Goal: Task Accomplishment & Management: Manage account settings

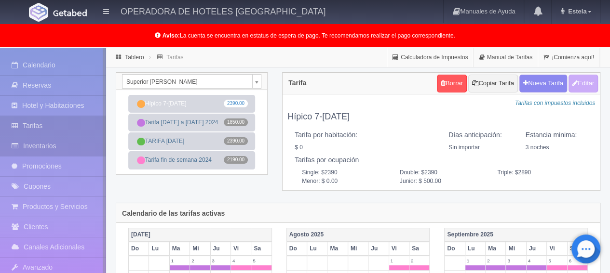
click at [67, 140] on link "Inventarios" at bounding box center [53, 146] width 106 height 20
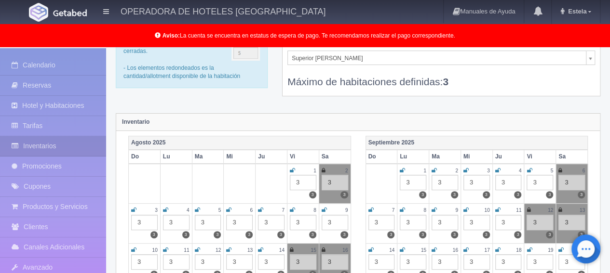
scroll to position [48, 0]
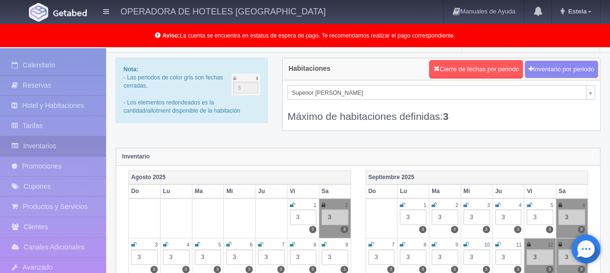
scroll to position [0, 0]
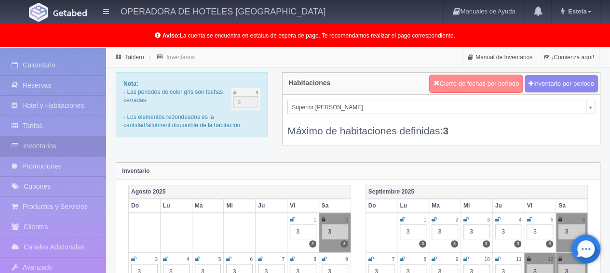
click at [480, 86] on button "Cierre de fechas por periodo" at bounding box center [475, 84] width 93 height 18
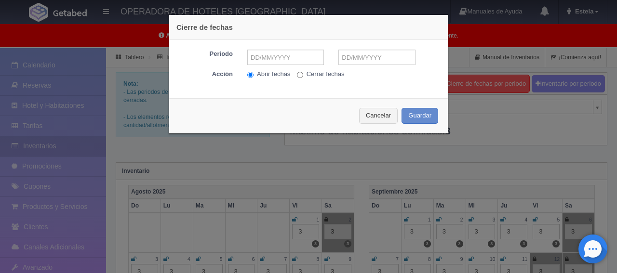
click at [316, 76] on label "Cerrar fechas" at bounding box center [321, 74] width 48 height 9
click at [303, 76] on input "Cerrar fechas" at bounding box center [300, 75] width 6 height 6
radio input "true"
click at [284, 58] on input "text" at bounding box center [285, 57] width 77 height 15
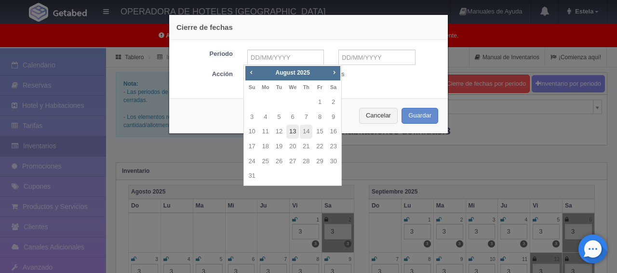
click at [293, 133] on link "13" at bounding box center [292, 132] width 13 height 14
type input "13-08-2025"
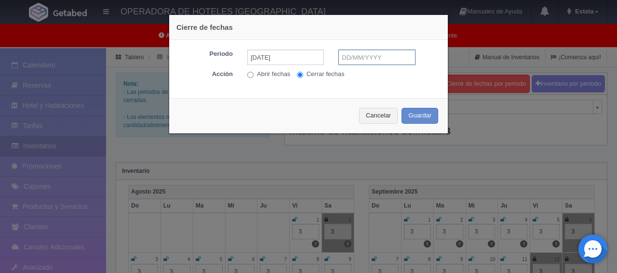
click at [367, 51] on input "text" at bounding box center [376, 57] width 77 height 15
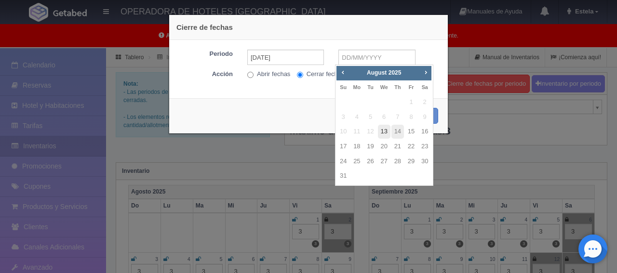
click at [386, 131] on link "13" at bounding box center [384, 132] width 13 height 14
type input "13-08-2025"
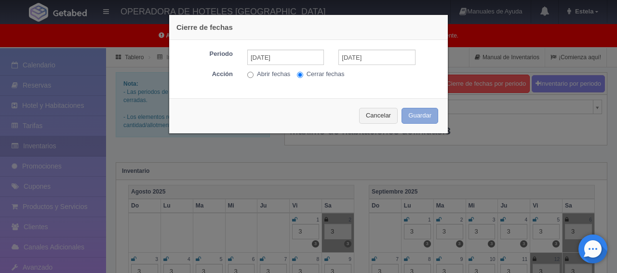
click at [416, 117] on button "Guardar" at bounding box center [419, 116] width 37 height 16
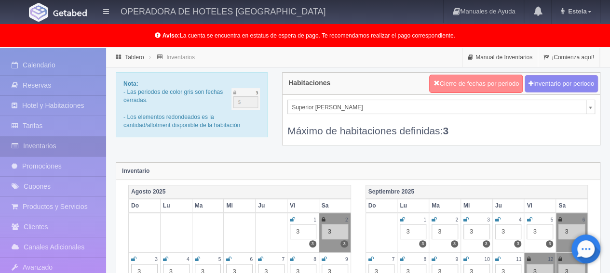
click at [463, 80] on button "Cierre de fechas por periodo" at bounding box center [475, 84] width 93 height 18
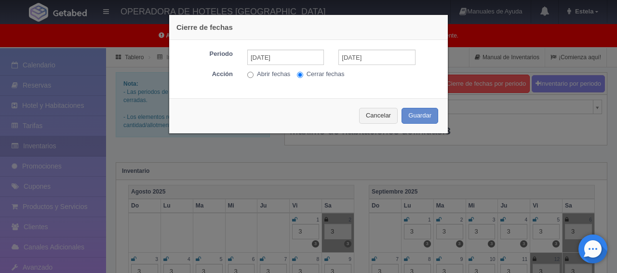
click at [249, 74] on input "Abrir fechas" at bounding box center [250, 75] width 6 height 6
radio input "true"
click at [404, 113] on button "Guardar" at bounding box center [419, 116] width 37 height 16
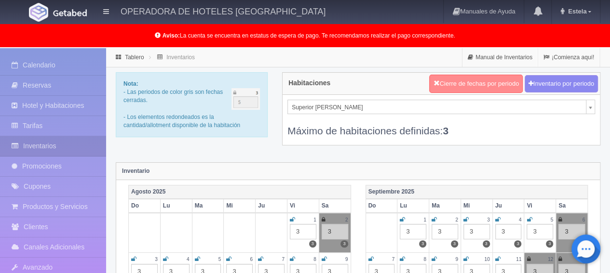
click at [467, 83] on button "Cierre de fechas por periodo" at bounding box center [475, 84] width 93 height 18
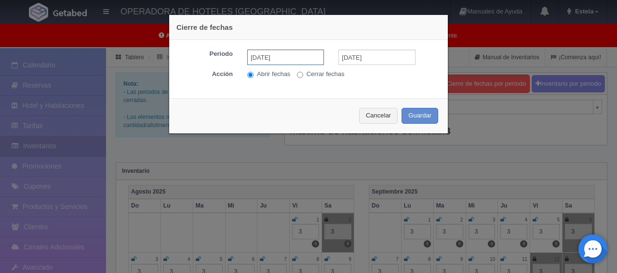
click at [301, 63] on input "13-08-2025" at bounding box center [285, 57] width 77 height 15
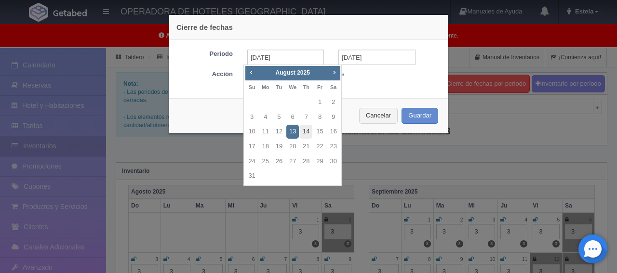
click at [309, 130] on link "14" at bounding box center [306, 132] width 13 height 14
type input "14-08-2025"
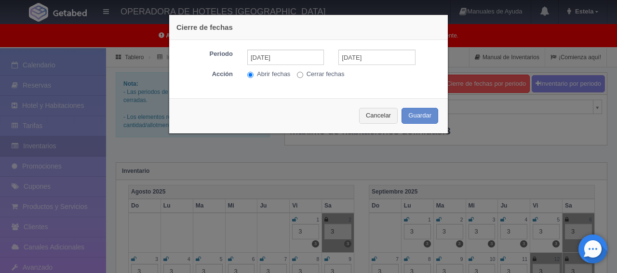
click at [304, 70] on label "Cerrar fechas" at bounding box center [321, 74] width 48 height 9
click at [303, 72] on input "Cerrar fechas" at bounding box center [300, 75] width 6 height 6
radio input "true"
click at [410, 120] on button "Guardar" at bounding box center [419, 116] width 37 height 16
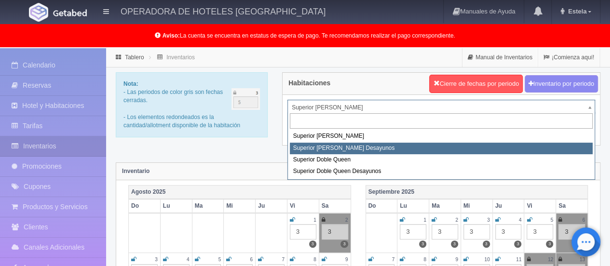
select select "2000"
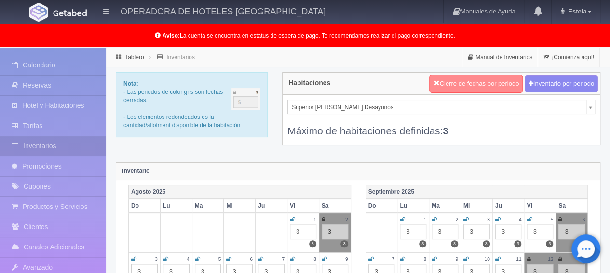
click at [456, 85] on button "Cierre de fechas por periodo" at bounding box center [475, 84] width 93 height 18
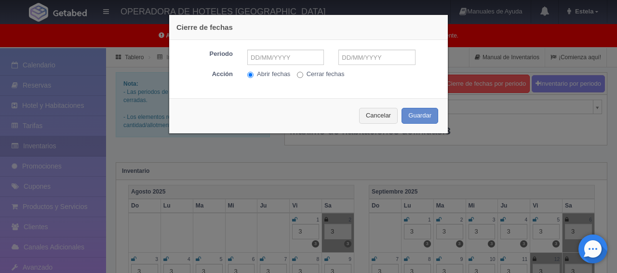
click at [318, 75] on label "Cerrar fechas" at bounding box center [321, 74] width 48 height 9
click at [303, 75] on input "Cerrar fechas" at bounding box center [300, 75] width 6 height 6
radio input "true"
click at [272, 58] on input "text" at bounding box center [285, 57] width 77 height 15
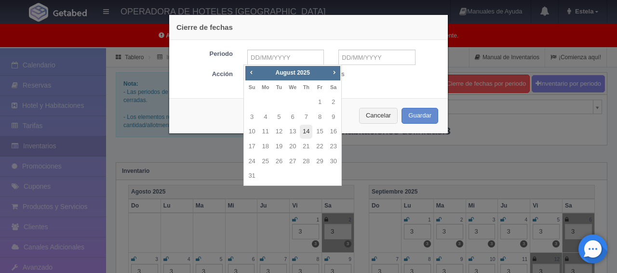
click at [308, 132] on link "14" at bounding box center [306, 132] width 13 height 14
type input "[DATE]"
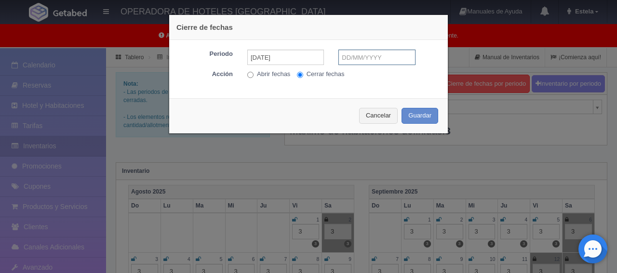
click at [344, 61] on input "text" at bounding box center [376, 57] width 77 height 15
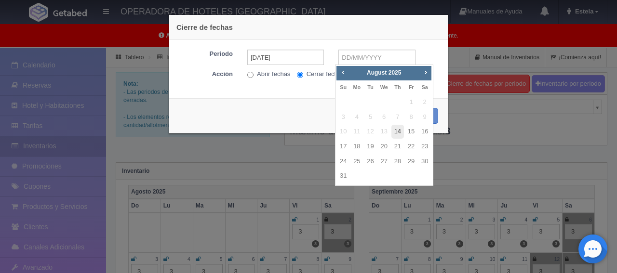
click at [398, 134] on link "14" at bounding box center [397, 132] width 13 height 14
type input "[DATE]"
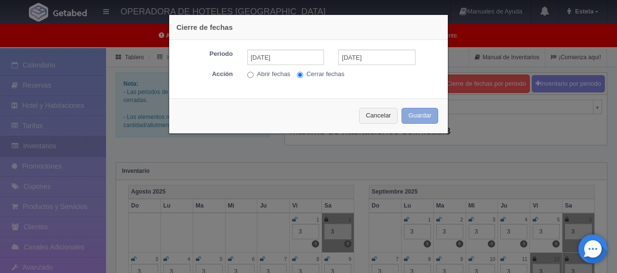
click at [410, 116] on button "Guardar" at bounding box center [419, 116] width 37 height 16
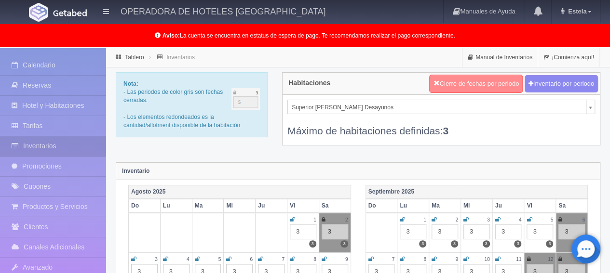
click at [475, 79] on button "Cierre de fechas por periodo" at bounding box center [475, 84] width 93 height 18
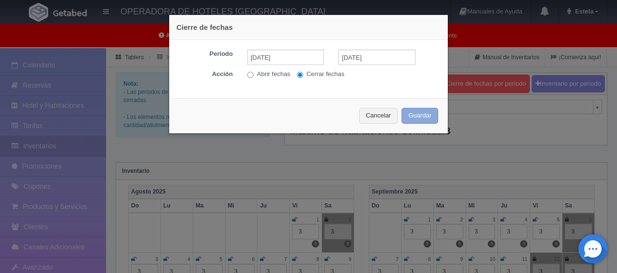
click at [413, 116] on button "Guardar" at bounding box center [419, 116] width 37 height 16
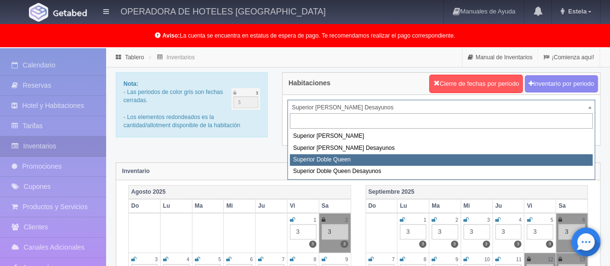
select select "2001"
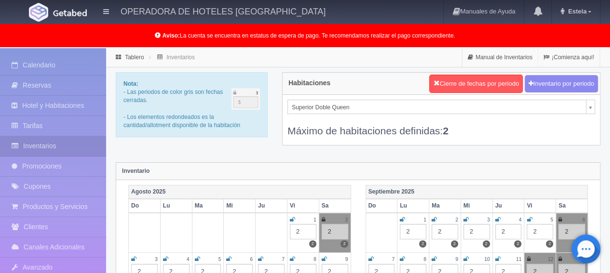
scroll to position [48, 0]
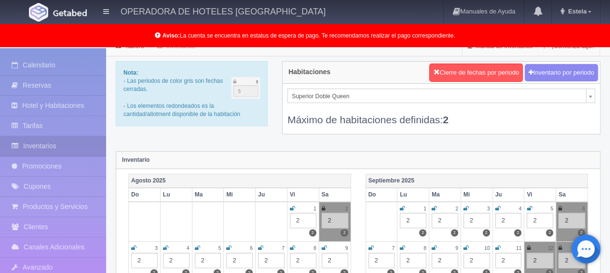
scroll to position [0, 0]
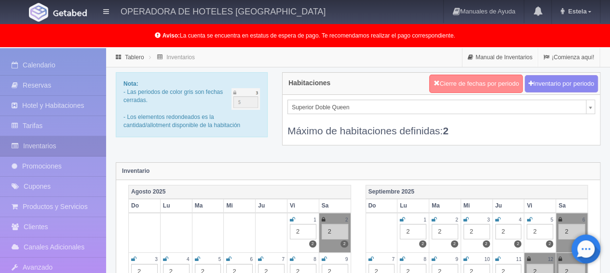
click at [485, 82] on button "Cierre de fechas por periodo" at bounding box center [475, 84] width 93 height 18
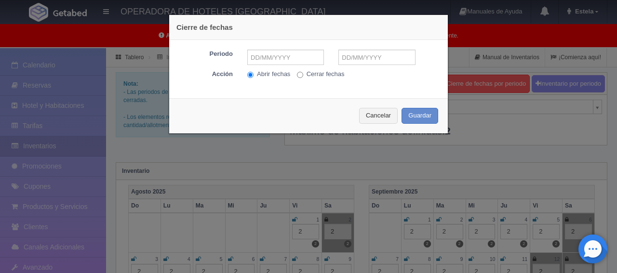
click at [309, 74] on label "Cerrar fechas" at bounding box center [321, 74] width 48 height 9
click at [303, 74] on input "Cerrar fechas" at bounding box center [300, 75] width 6 height 6
radio input "true"
click at [301, 61] on input "text" at bounding box center [285, 57] width 77 height 15
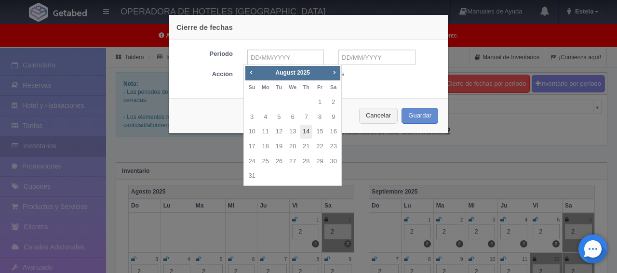
click at [308, 131] on link "14" at bounding box center [306, 132] width 13 height 14
type input "14-08-2025"
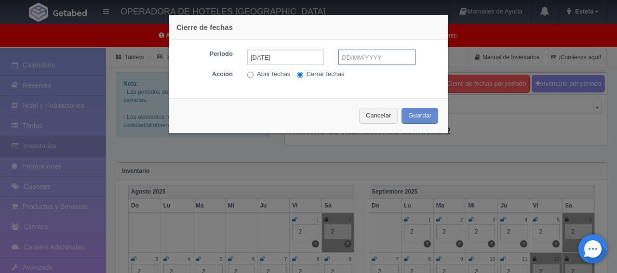
click at [339, 57] on input "text" at bounding box center [376, 57] width 77 height 15
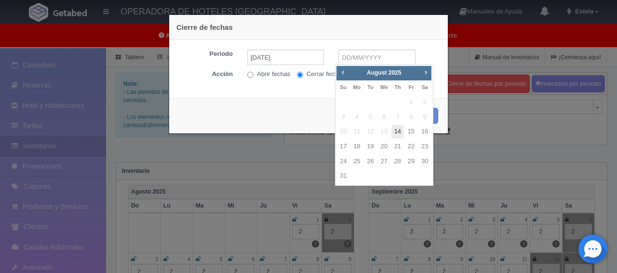
click at [398, 135] on link "14" at bounding box center [397, 132] width 13 height 14
type input "14-08-2025"
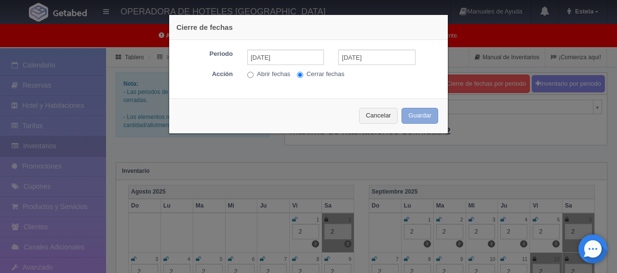
click at [412, 117] on button "Guardar" at bounding box center [419, 116] width 37 height 16
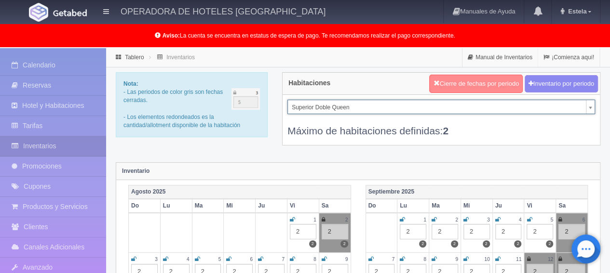
click at [490, 83] on button "Cierre de fechas por periodo" at bounding box center [475, 84] width 93 height 18
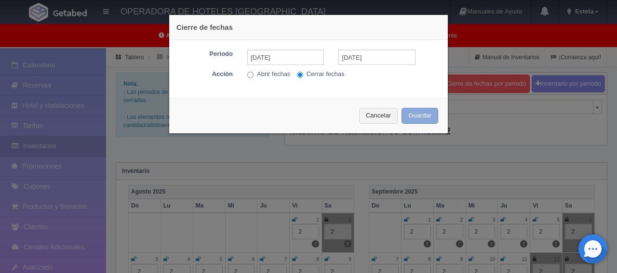
click at [413, 114] on button "Guardar" at bounding box center [419, 116] width 37 height 16
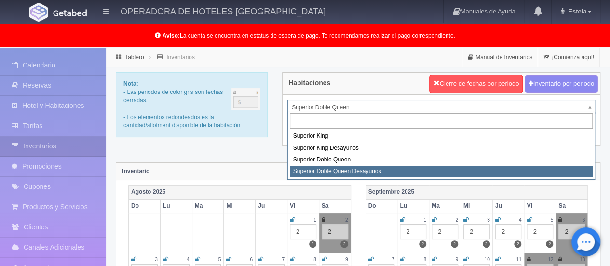
select select "2031"
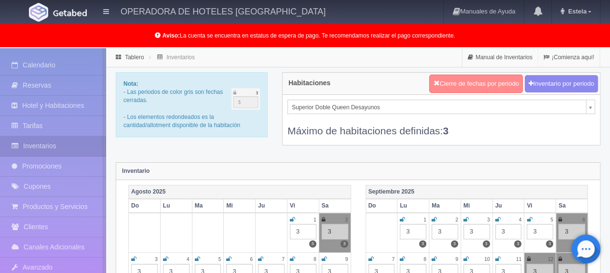
click at [488, 90] on button "Cierre de fechas por periodo" at bounding box center [475, 84] width 93 height 18
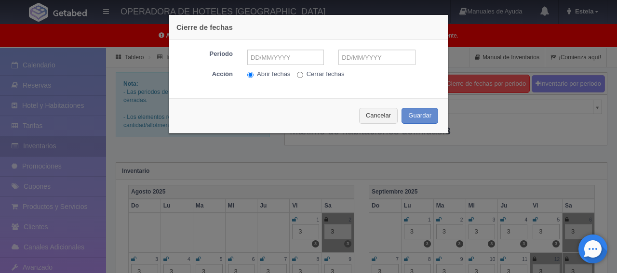
click at [316, 75] on label "Cerrar fechas" at bounding box center [321, 74] width 48 height 9
click at [303, 75] on input "Cerrar fechas" at bounding box center [300, 75] width 6 height 6
radio input "true"
click at [288, 60] on input "text" at bounding box center [285, 57] width 77 height 15
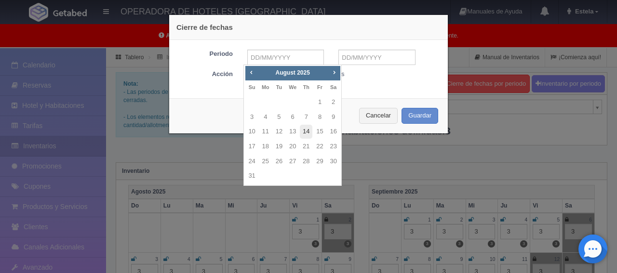
click at [309, 134] on link "14" at bounding box center [306, 132] width 13 height 14
type input "14-08-2025"
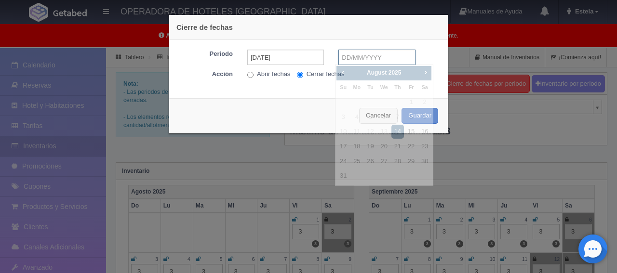
click at [349, 60] on input "text" at bounding box center [376, 57] width 77 height 15
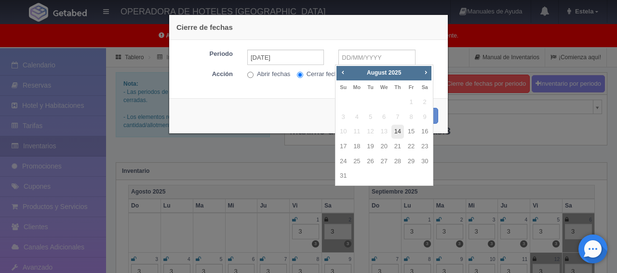
click at [399, 134] on link "14" at bounding box center [397, 132] width 13 height 14
type input "14-08-2025"
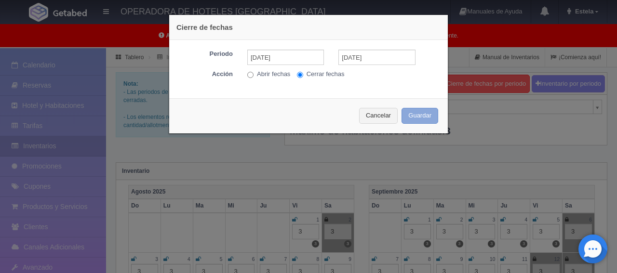
click at [419, 113] on button "Guardar" at bounding box center [419, 116] width 37 height 16
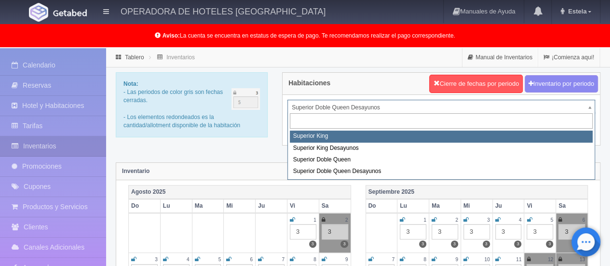
select select "1999"
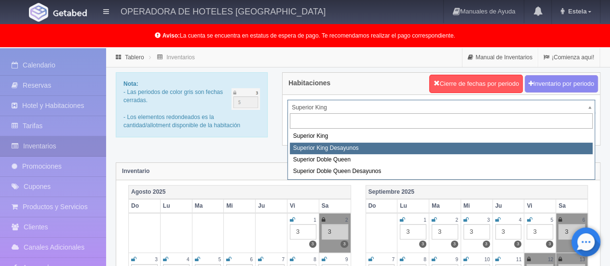
select select "2000"
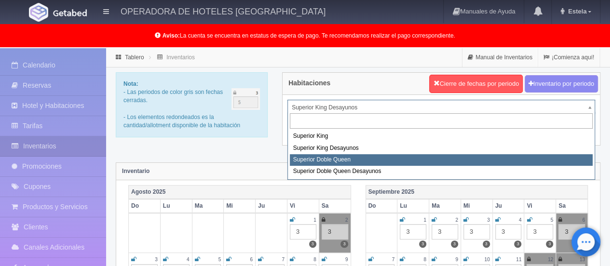
select select "2001"
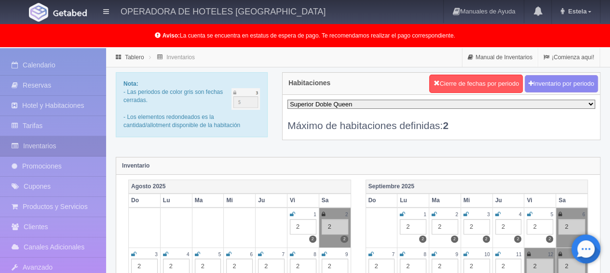
click at [335, 103] on div "Superior [PERSON_NAME] Superior [PERSON_NAME] Desayunos Superior Doble Queen Su…" at bounding box center [440, 117] width 317 height 45
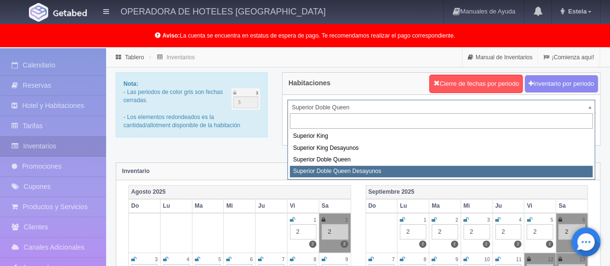
select select "2031"
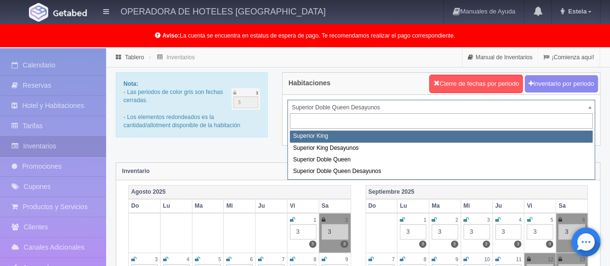
select select "1999"
